Goal: Information Seeking & Learning: Learn about a topic

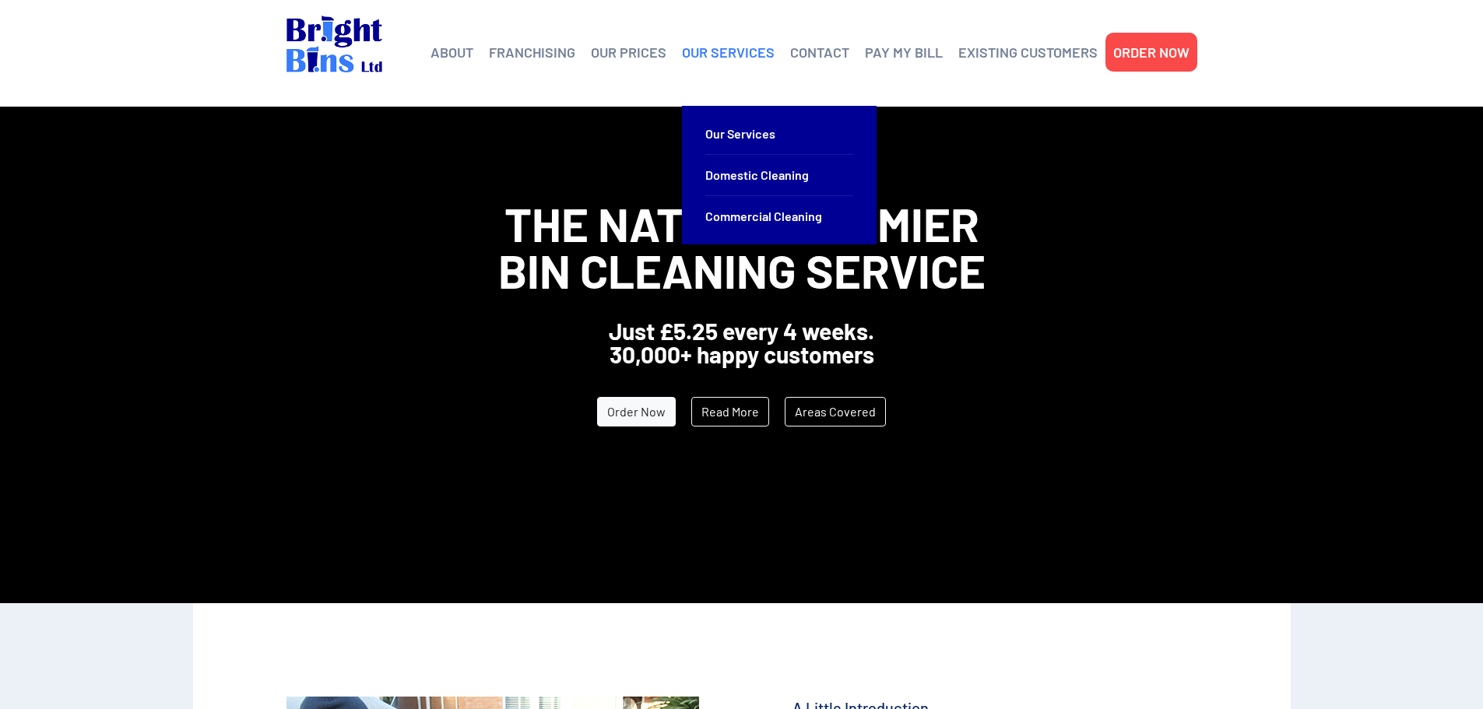
click at [722, 49] on link "OUR SERVICES" at bounding box center [728, 51] width 93 height 23
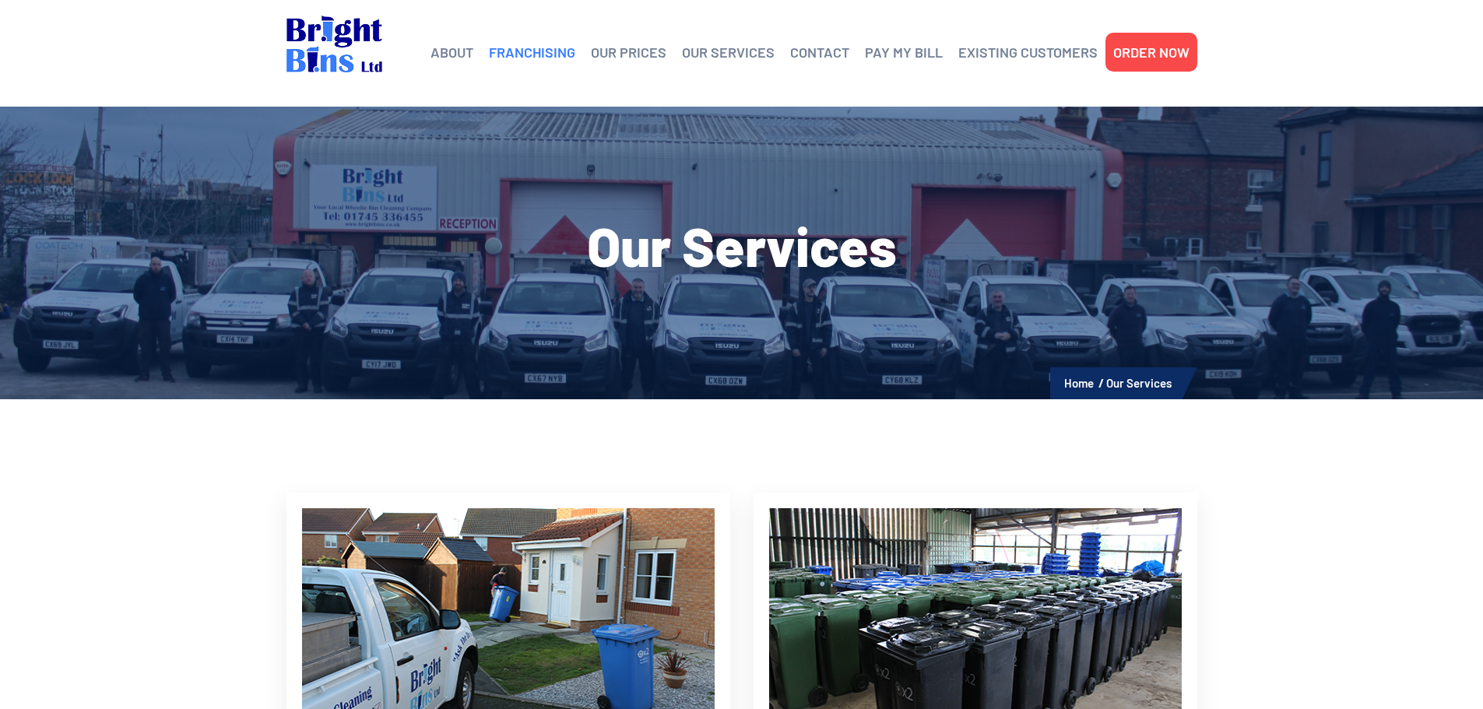
click at [524, 47] on link "FRANCHISING" at bounding box center [532, 51] width 86 height 23
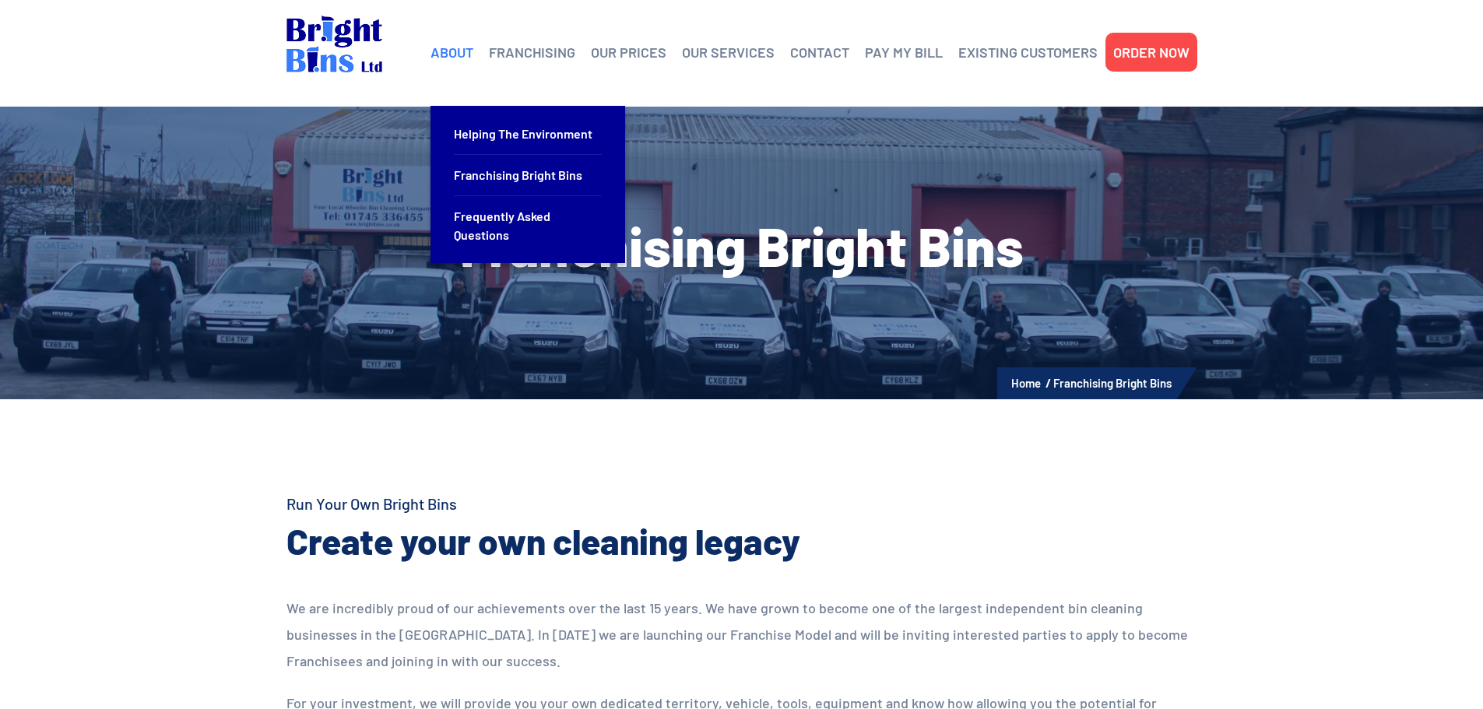
click at [459, 54] on link "ABOUT" at bounding box center [451, 51] width 43 height 23
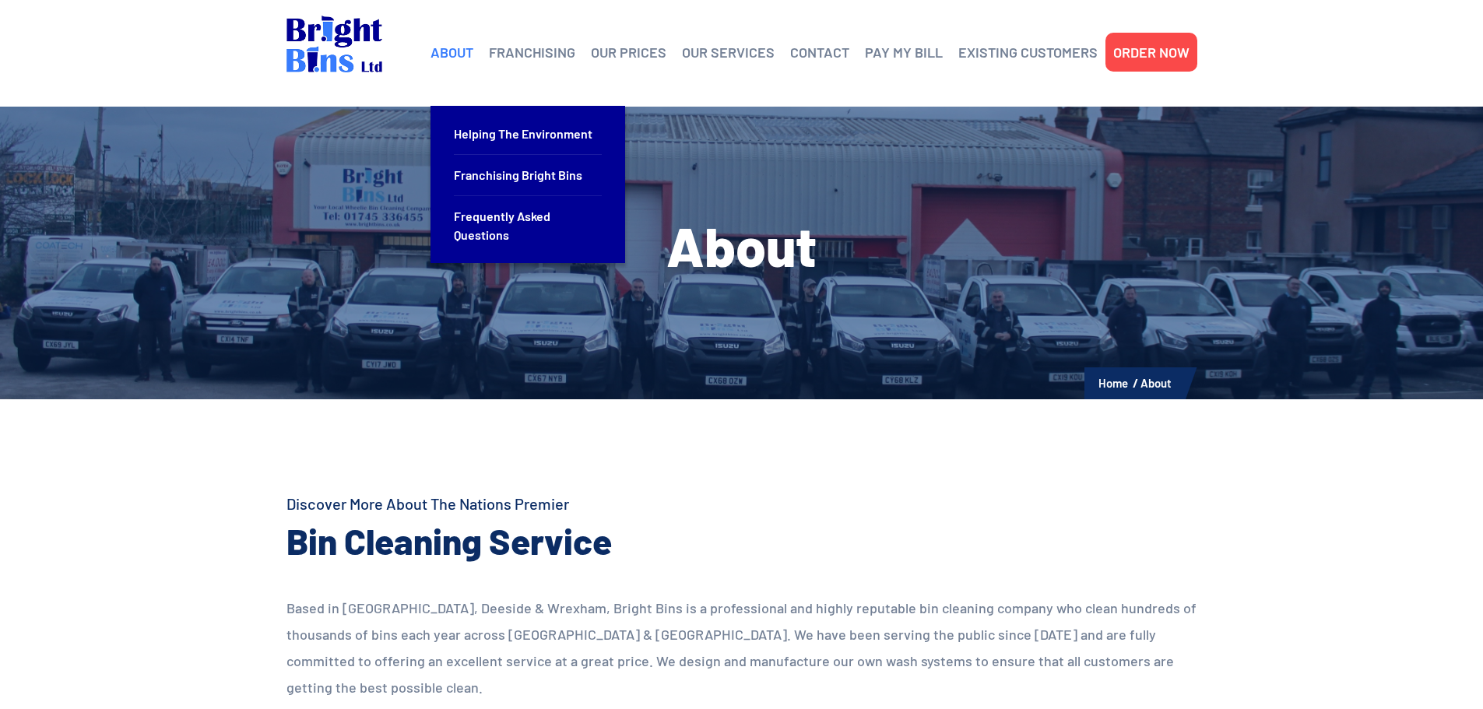
click at [460, 50] on link "ABOUT" at bounding box center [451, 51] width 43 height 23
click at [524, 220] on link "Frequently Asked Questions" at bounding box center [528, 225] width 148 height 59
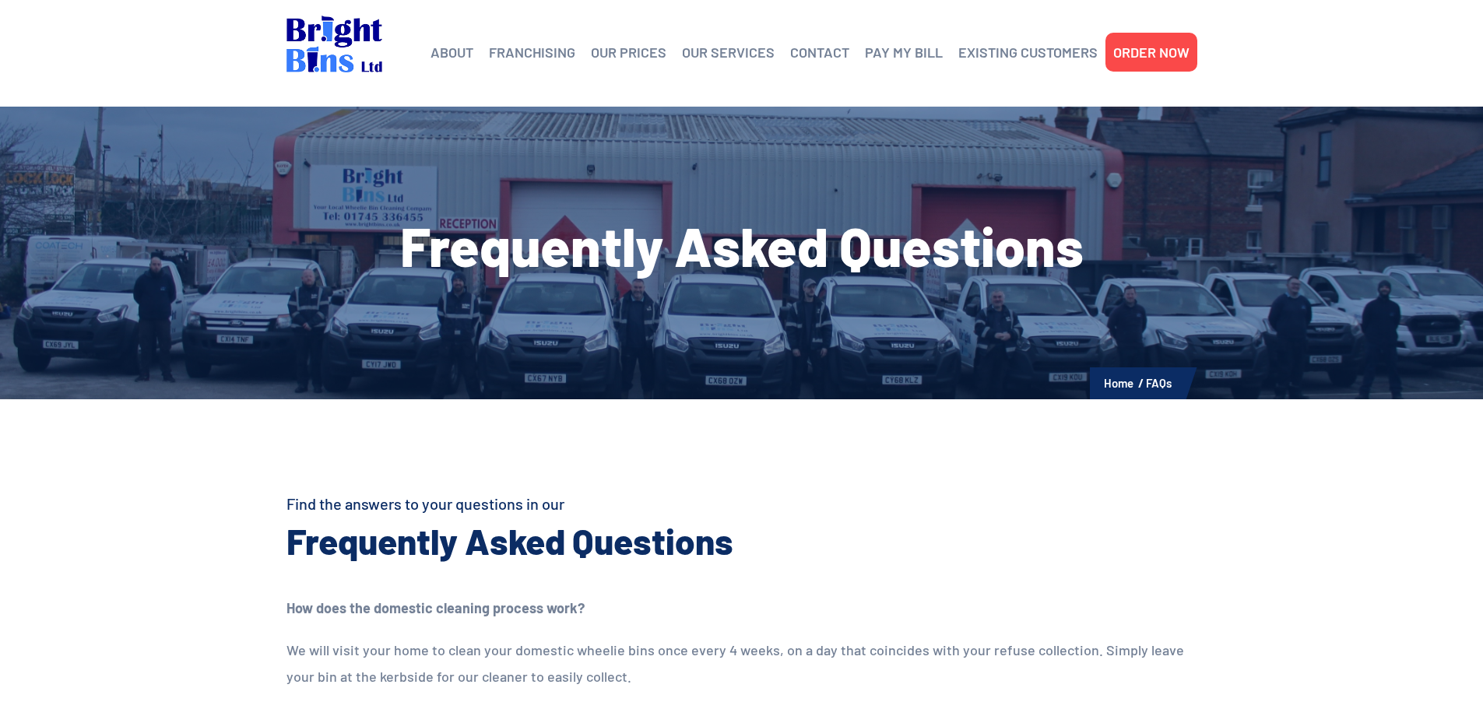
click at [919, 366] on section "Frequently Asked Questions Home FAQs" at bounding box center [741, 253] width 1483 height 293
